Goal: Task Accomplishment & Management: Manage account settings

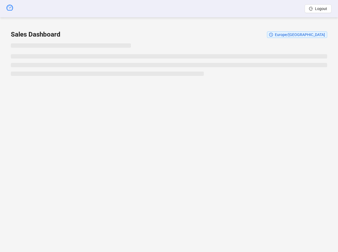
click at [134, 144] on div "Logout Sales Dashboard Europe/Paris" at bounding box center [169, 126] width 338 height 252
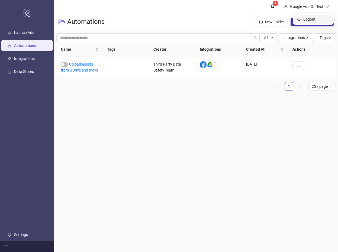
click at [302, 22] on li "Logout" at bounding box center [313, 19] width 39 height 9
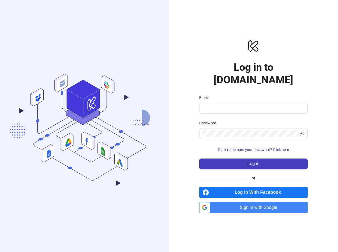
click at [250, 202] on span "Sign in with Google" at bounding box center [260, 207] width 96 height 11
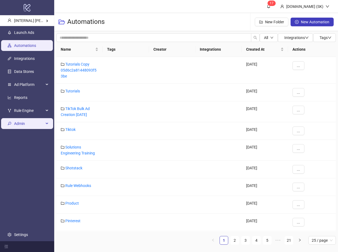
click at [18, 126] on span "Admin" at bounding box center [29, 123] width 30 height 11
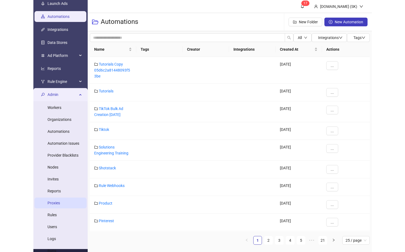
scroll to position [28, 0]
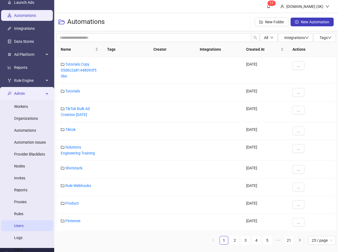
click at [24, 226] on link "Users" at bounding box center [18, 226] width 9 height 4
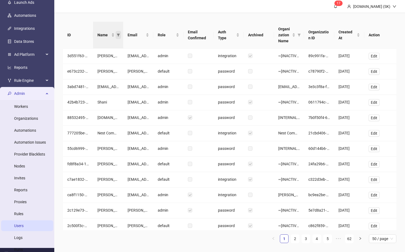
click at [119, 34] on icon "filter" at bounding box center [118, 35] width 3 height 3
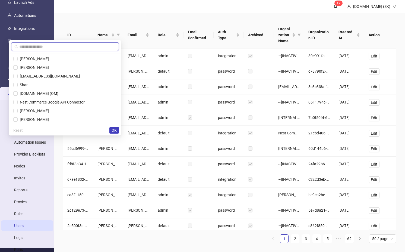
click at [95, 46] on input "text" at bounding box center [67, 47] width 96 height 6
type input "***"
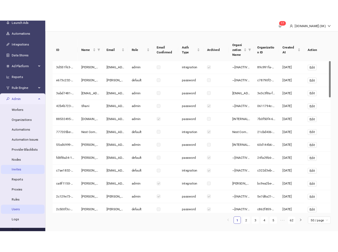
scroll to position [55, 0]
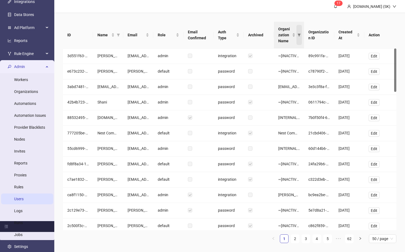
click at [299, 36] on icon "filter" at bounding box center [298, 34] width 3 height 3
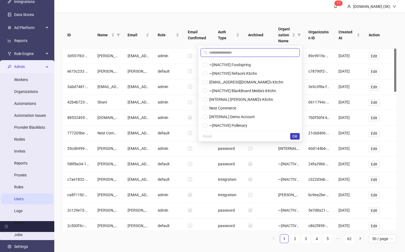
click at [266, 50] on input "text" at bounding box center [253, 53] width 88 height 6
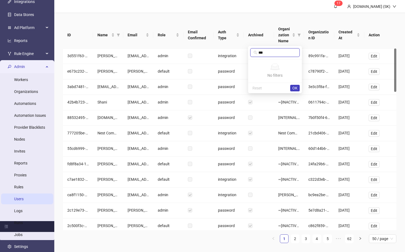
type input "***"
click at [292, 92] on div "Reset OK" at bounding box center [275, 88] width 54 height 11
click at [295, 88] on span "OK" at bounding box center [294, 88] width 5 height 4
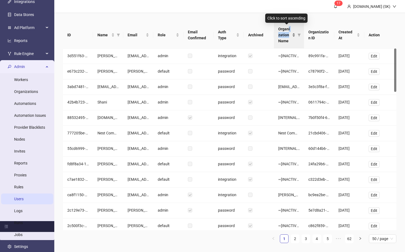
click at [288, 32] on span "Organization Name" at bounding box center [284, 35] width 13 height 18
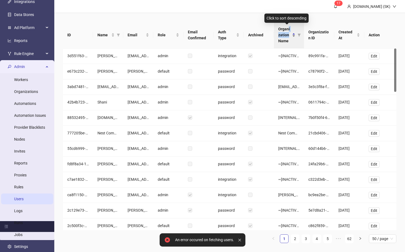
click at [287, 33] on span "Organization Name" at bounding box center [284, 35] width 13 height 18
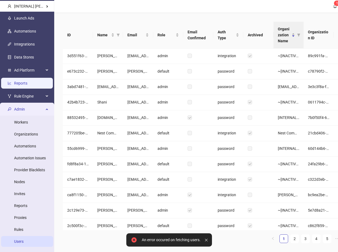
scroll to position [0, 0]
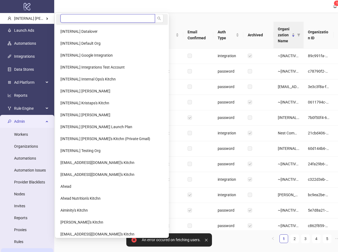
click at [97, 19] on input "search" at bounding box center [108, 18] width 95 height 9
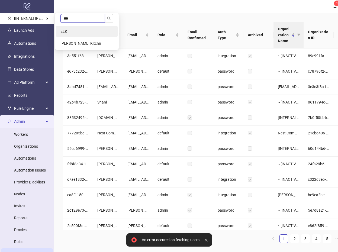
type input "***"
click at [101, 30] on li "ELK" at bounding box center [87, 31] width 62 height 11
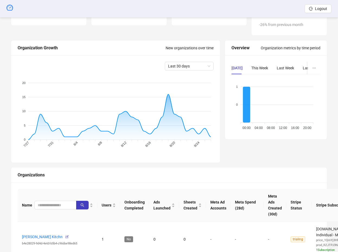
scroll to position [48, 0]
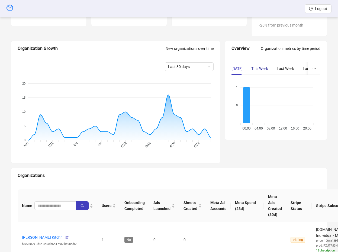
click at [258, 68] on div "This Week" at bounding box center [260, 69] width 17 height 6
click at [285, 67] on div "Last Week" at bounding box center [285, 69] width 17 height 6
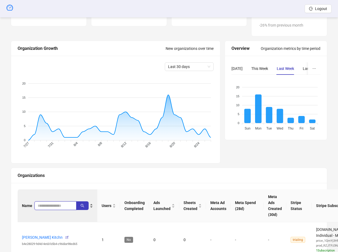
click at [49, 209] on input "search" at bounding box center [53, 206] width 31 height 6
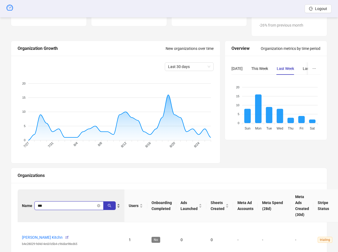
type input "***"
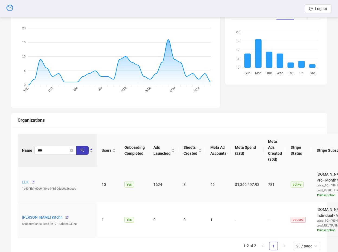
click at [24, 183] on link "ELK" at bounding box center [25, 182] width 7 height 4
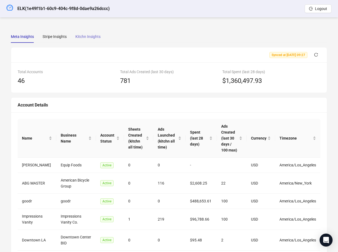
click at [83, 32] on div "Kitchn Insights" at bounding box center [87, 36] width 25 height 12
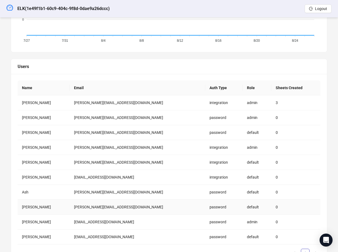
scroll to position [208, 0]
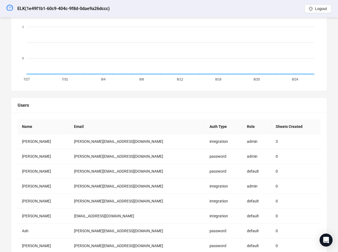
click at [176, 117] on div "Name Email Auth Type Role Sheets Created James D. james@elkhq.com integration a…" at bounding box center [169, 210] width 316 height 195
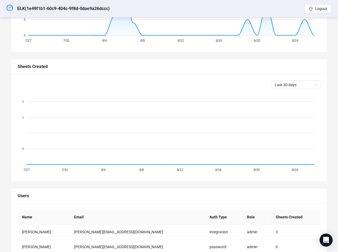
scroll to position [0, 0]
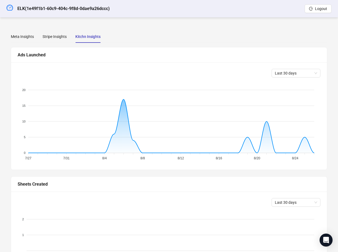
click at [48, 34] on div "Stripe Insights" at bounding box center [55, 37] width 24 height 6
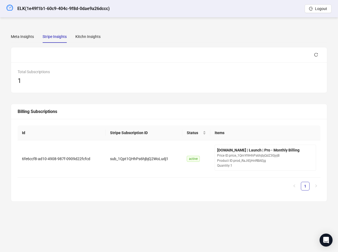
click at [6, 33] on div "Meta Insights Stripe Insights Kitchn Insights Synced at 2025-08-25 09:27 Total …" at bounding box center [169, 116] width 330 height 185
click at [17, 33] on div "Meta Insights" at bounding box center [22, 36] width 23 height 12
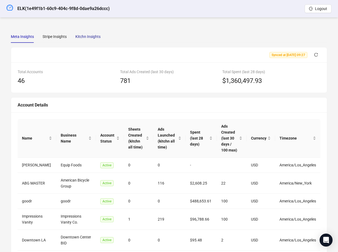
click at [81, 38] on div "Kitchn Insights" at bounding box center [87, 37] width 25 height 6
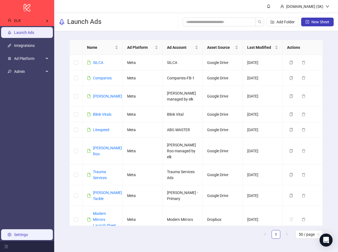
click at [28, 235] on link "Settings" at bounding box center [21, 235] width 14 height 4
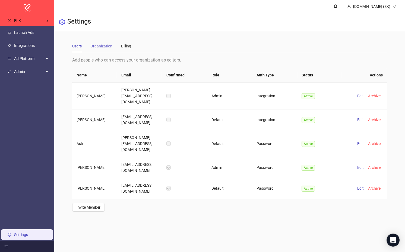
click at [99, 42] on div "Organization" at bounding box center [101, 46] width 22 height 12
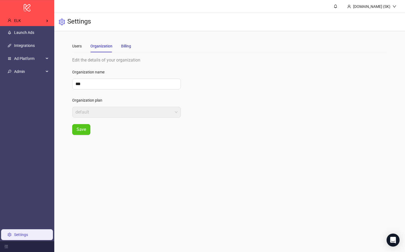
click at [125, 45] on div "Billing" at bounding box center [126, 46] width 10 height 6
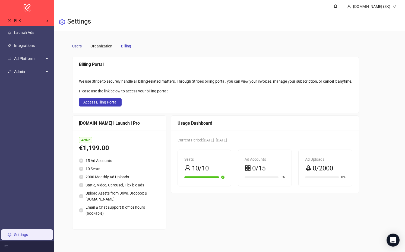
click at [73, 47] on div "Users" at bounding box center [76, 46] width 9 height 6
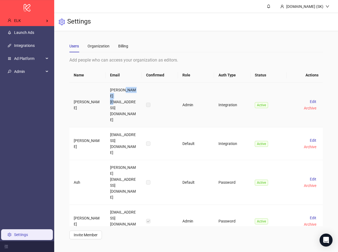
drag, startPoint x: 119, startPoint y: 97, endPoint x: 126, endPoint y: 89, distance: 9.8
click at [126, 89] on td "james@elkhq.com" at bounding box center [124, 105] width 36 height 45
copy td "elkhq.com"
click at [159, 39] on main "Users Organization Billing Add people who can access your organization as edito…" at bounding box center [196, 139] width 262 height 217
click at [203, 34] on main "Users Organization Billing Add people who can access your organization as edito…" at bounding box center [196, 139] width 262 height 217
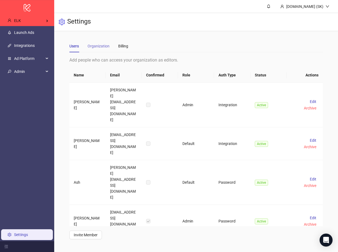
click at [99, 42] on div "Organization" at bounding box center [99, 46] width 22 height 12
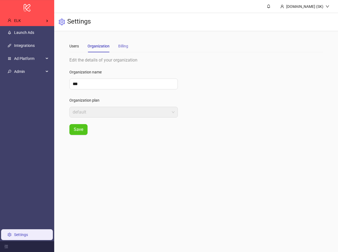
click at [127, 50] on div "Billing" at bounding box center [123, 46] width 10 height 12
